Goal: Task Accomplishment & Management: Use online tool/utility

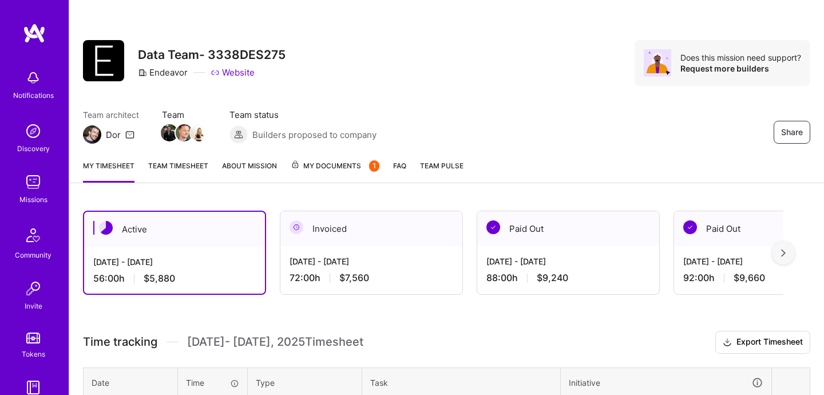
scroll to position [206, 0]
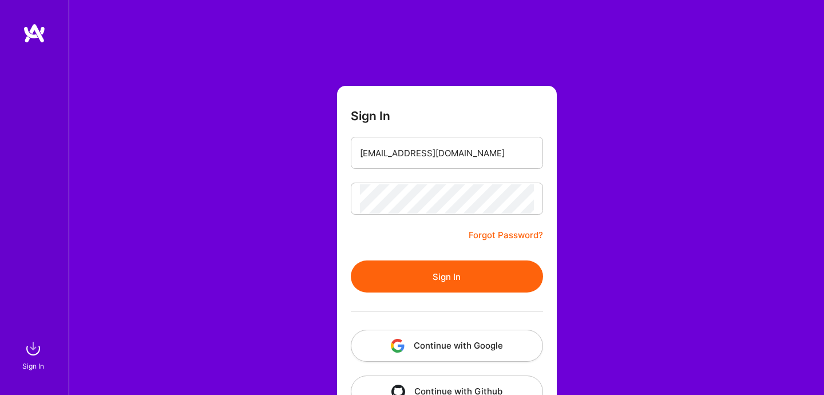
click at [402, 275] on button "Sign In" at bounding box center [447, 276] width 192 height 32
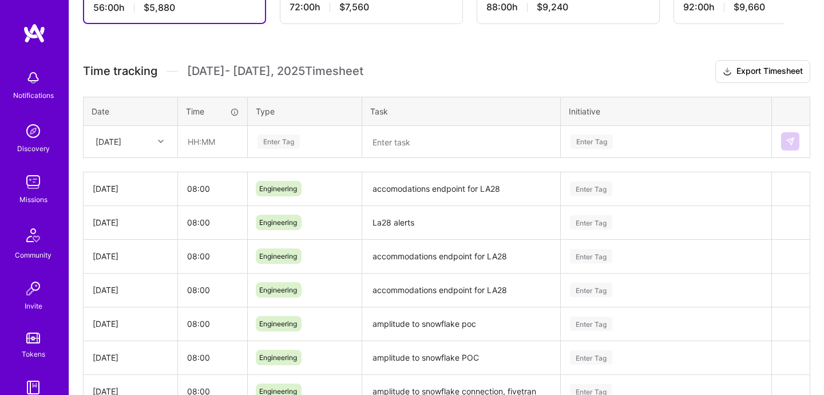
scroll to position [291, 0]
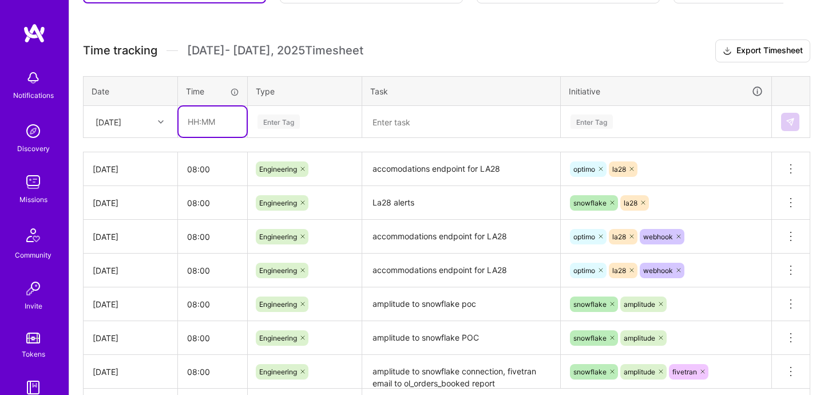
click at [213, 121] on input "text" at bounding box center [212, 121] width 68 height 30
type input "08:00"
click at [290, 139] on div "Time tracking Sep 1 - Sep 15 , 2025 Timesheet Export Timesheet Date Time Type T…" at bounding box center [446, 229] width 727 height 380
click at [297, 127] on div "Enter Tag" at bounding box center [278, 122] width 42 height 18
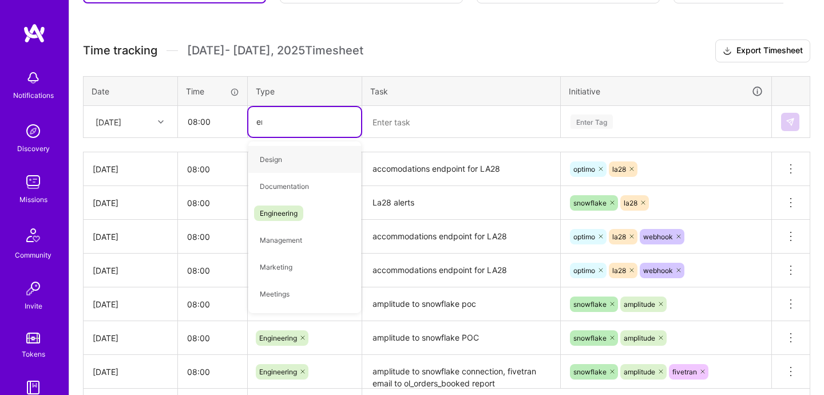
type input "eng"
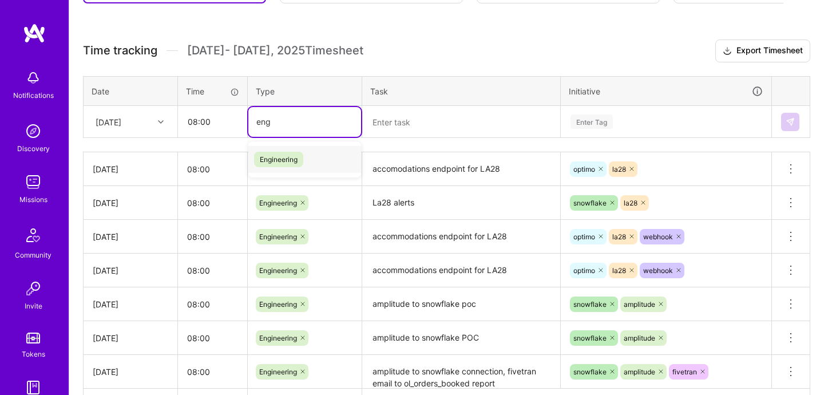
click at [295, 158] on span "Engineering" at bounding box center [278, 159] width 49 height 15
click at [430, 122] on textarea at bounding box center [461, 122] width 196 height 30
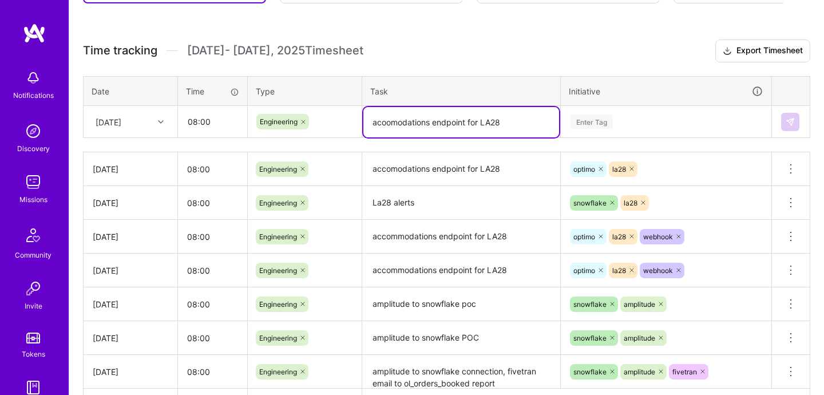
type textarea "acoomodations endpoint for LA28"
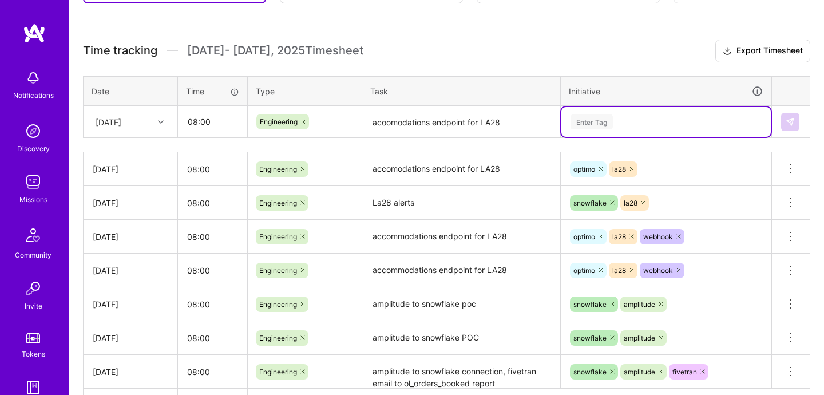
click at [620, 124] on div "Enter Tag" at bounding box center [665, 121] width 193 height 14
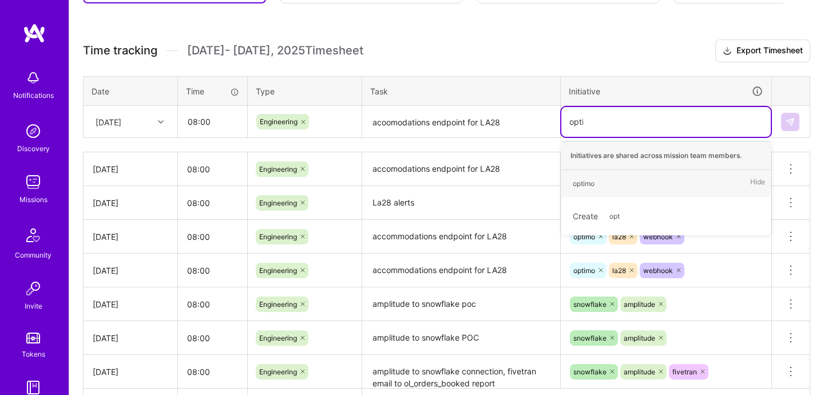
type input "optim"
click at [601, 187] on div "optimo Hide" at bounding box center [665, 183] width 209 height 27
type input "la28"
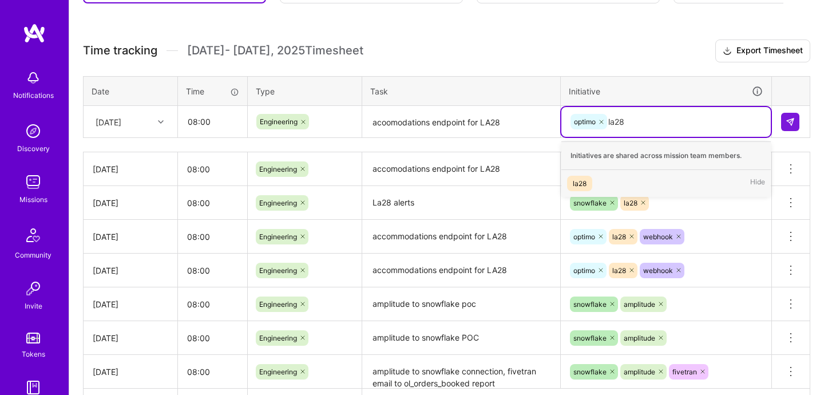
click at [582, 180] on div "la28" at bounding box center [580, 183] width 14 height 12
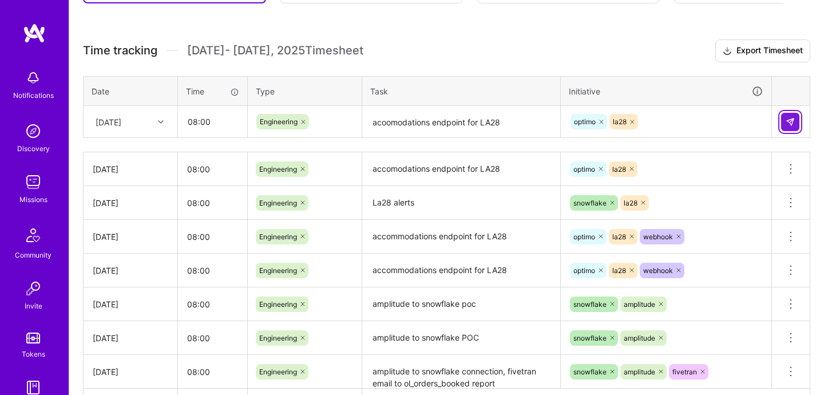
click at [786, 120] on img at bounding box center [790, 121] width 9 height 9
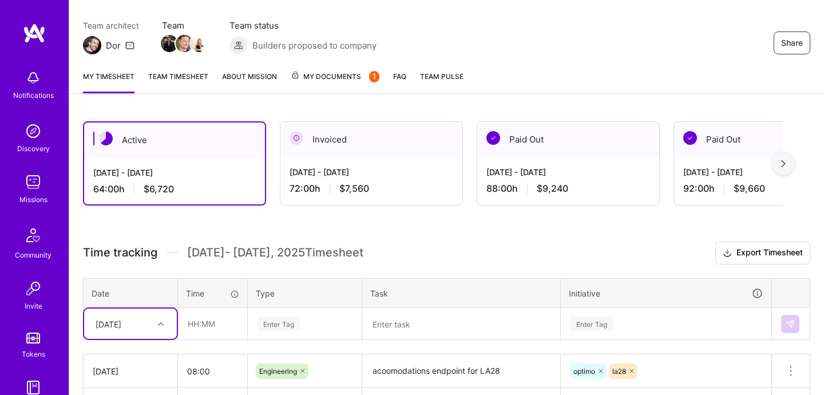
scroll to position [86, 0]
